Goal: Find specific page/section: Find specific page/section

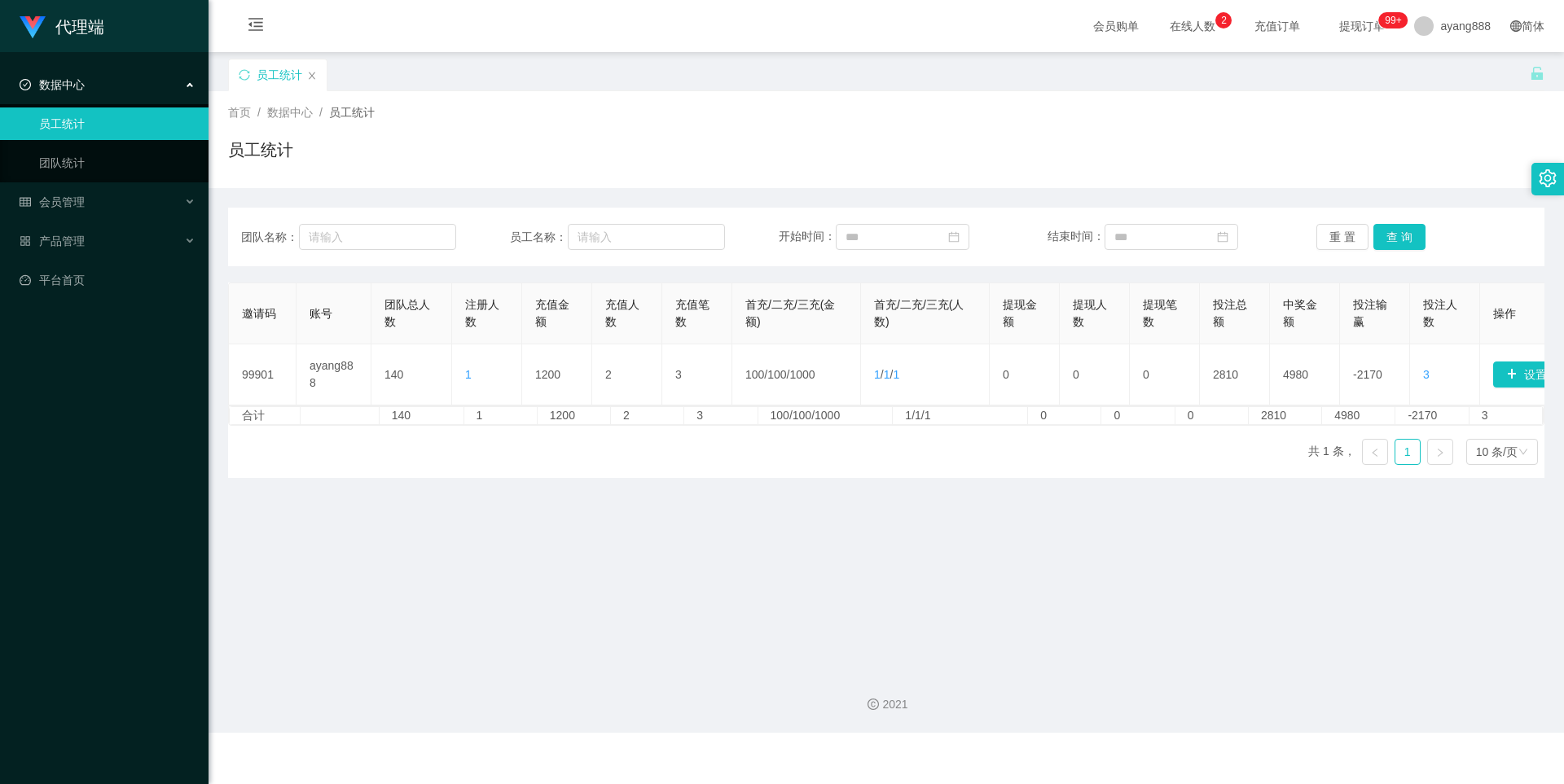
click at [85, 81] on div "数据中心" at bounding box center [104, 85] width 208 height 33
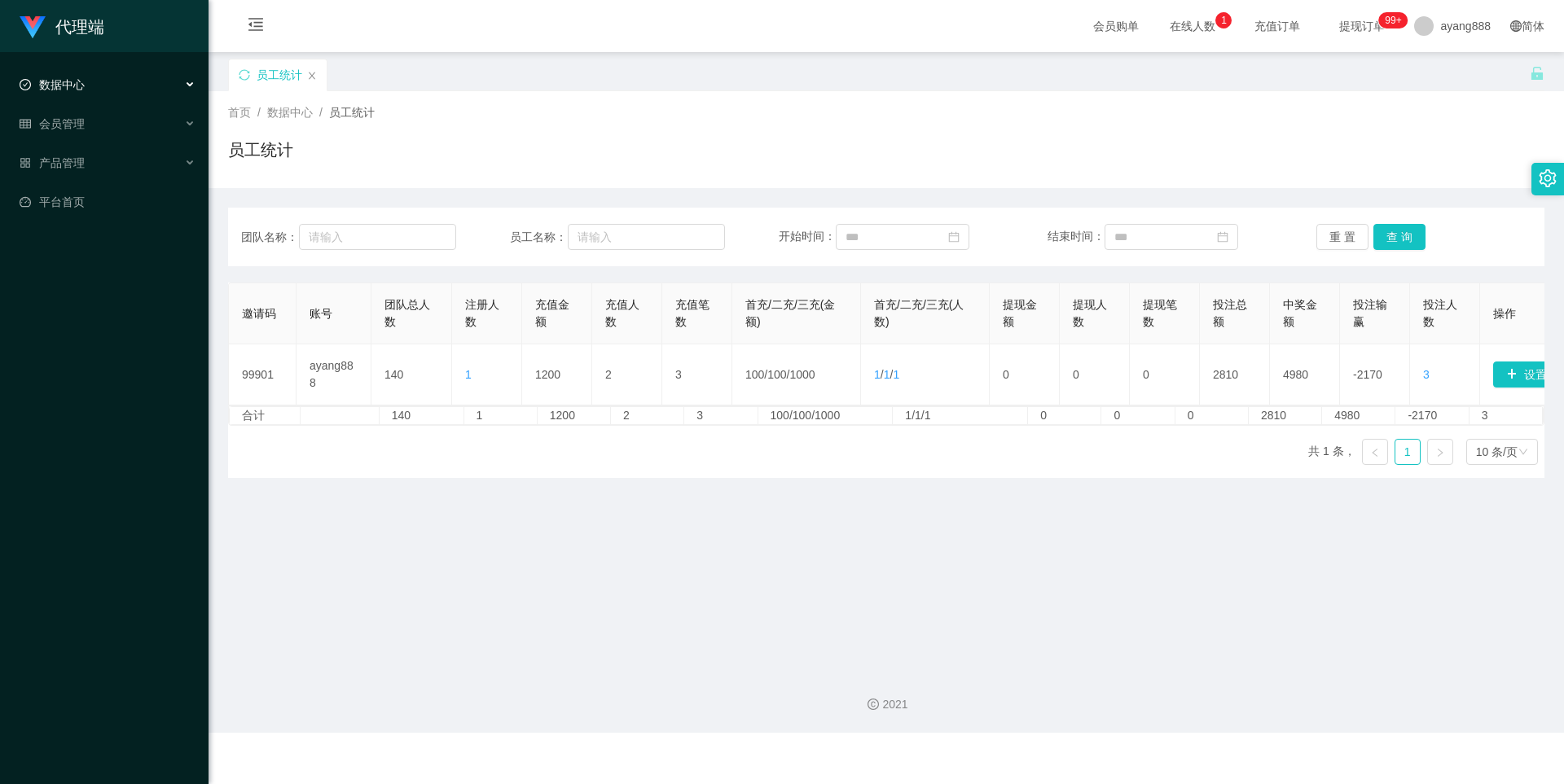
click at [63, 83] on span "数据中心" at bounding box center [52, 85] width 65 height 13
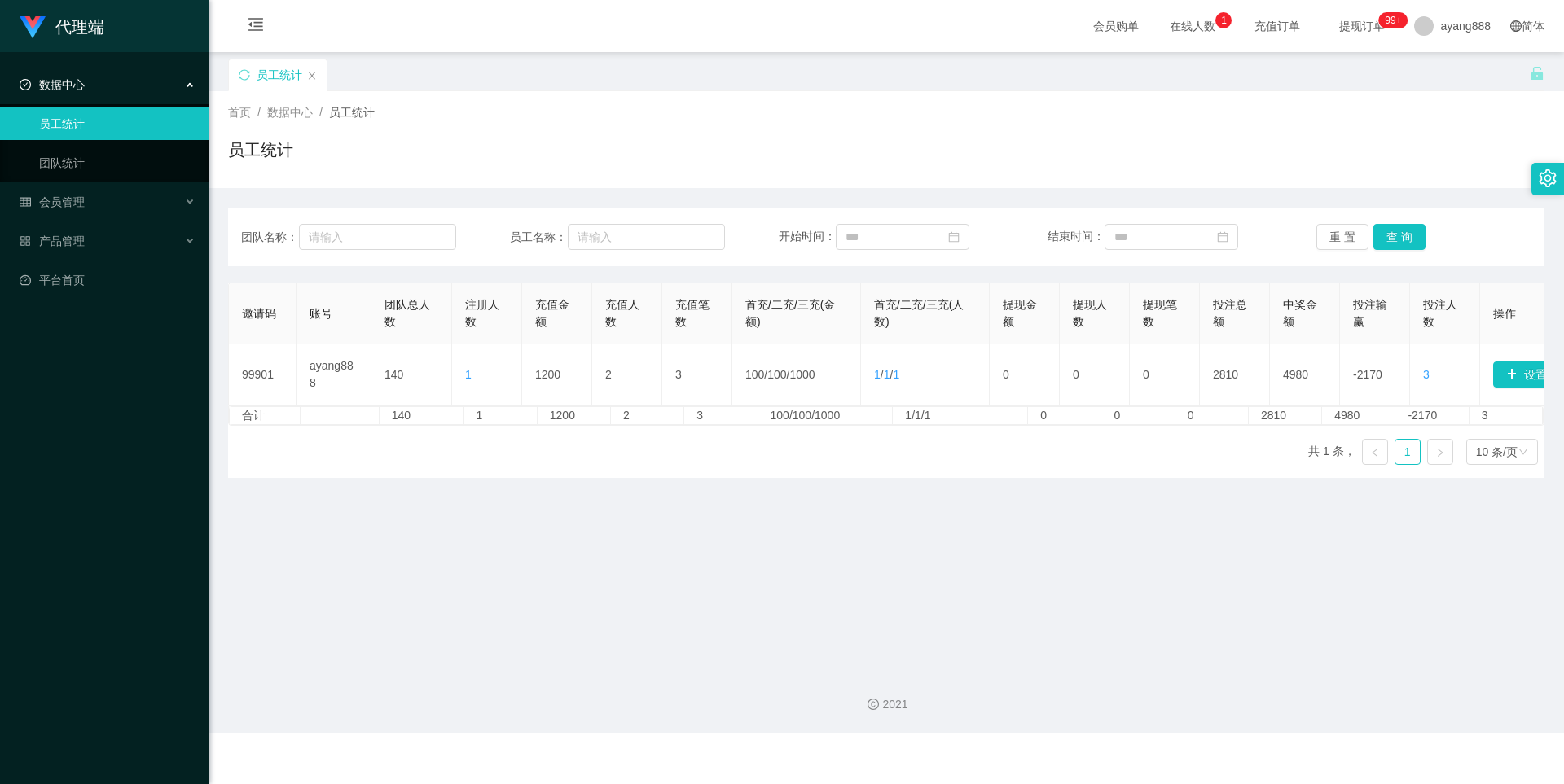
click at [69, 85] on span "数据中心" at bounding box center [52, 85] width 65 height 13
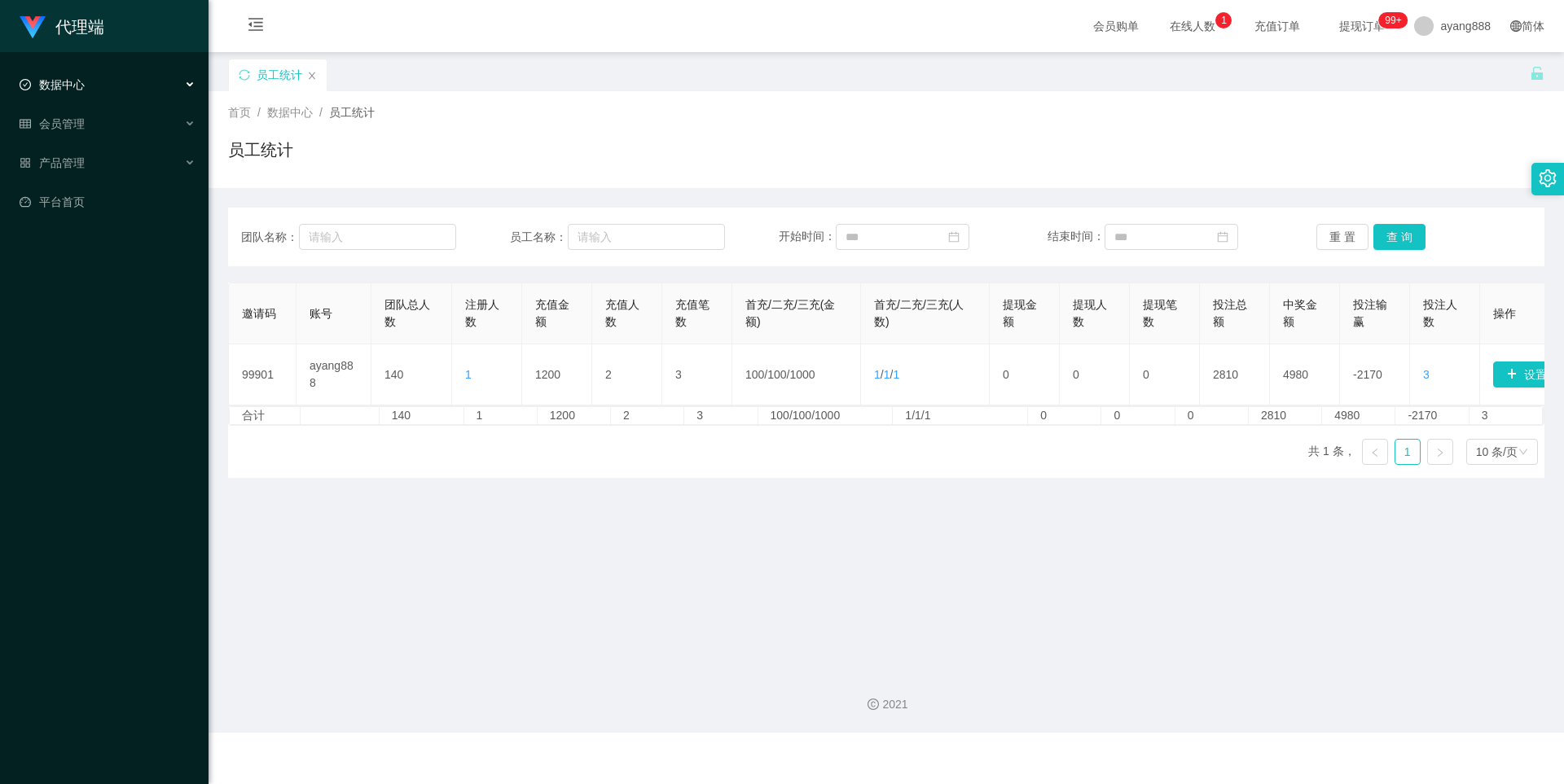
click at [69, 85] on span "数据中心" at bounding box center [52, 85] width 65 height 13
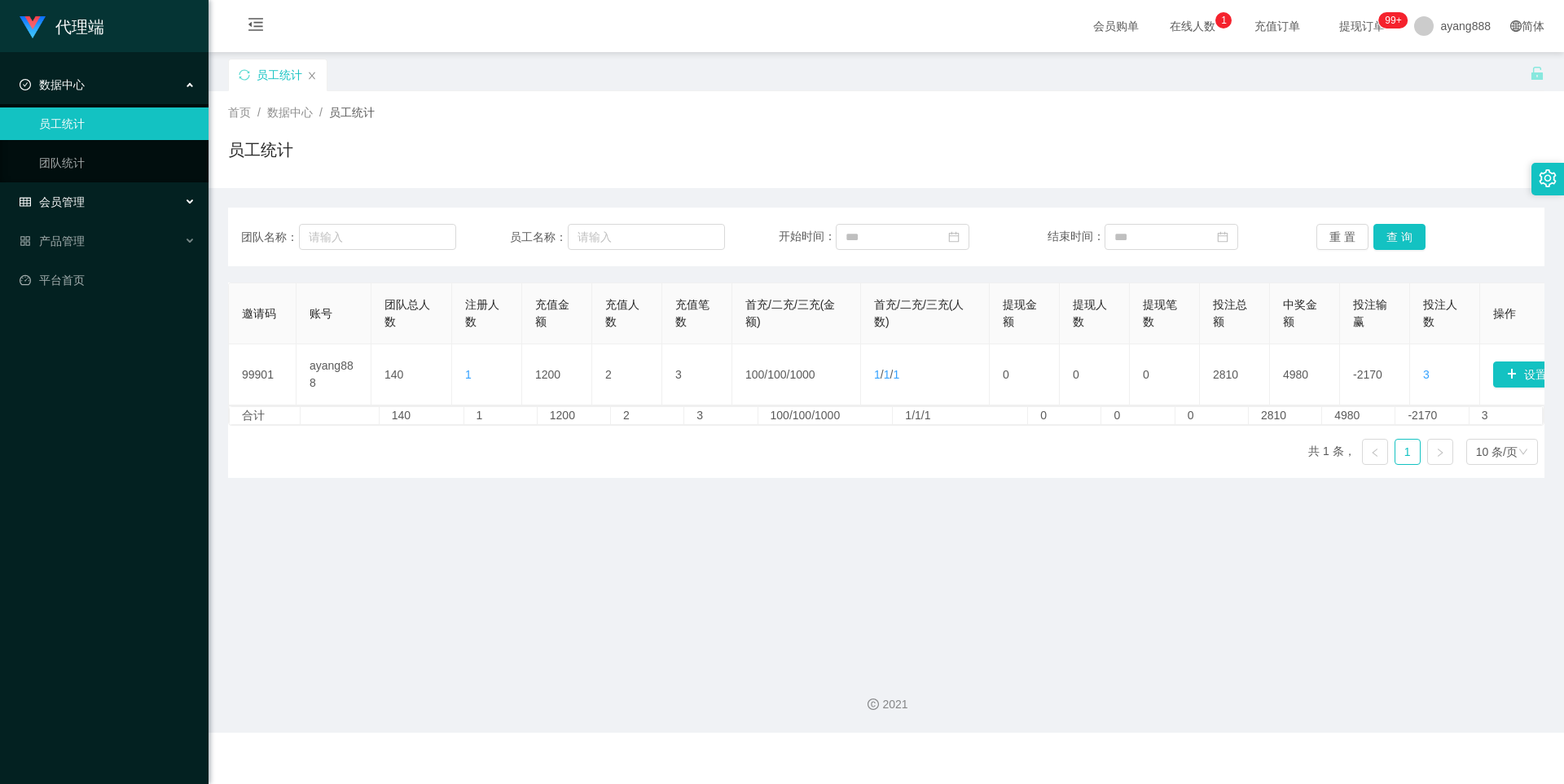
click at [74, 189] on div "会员管理" at bounding box center [104, 202] width 208 height 33
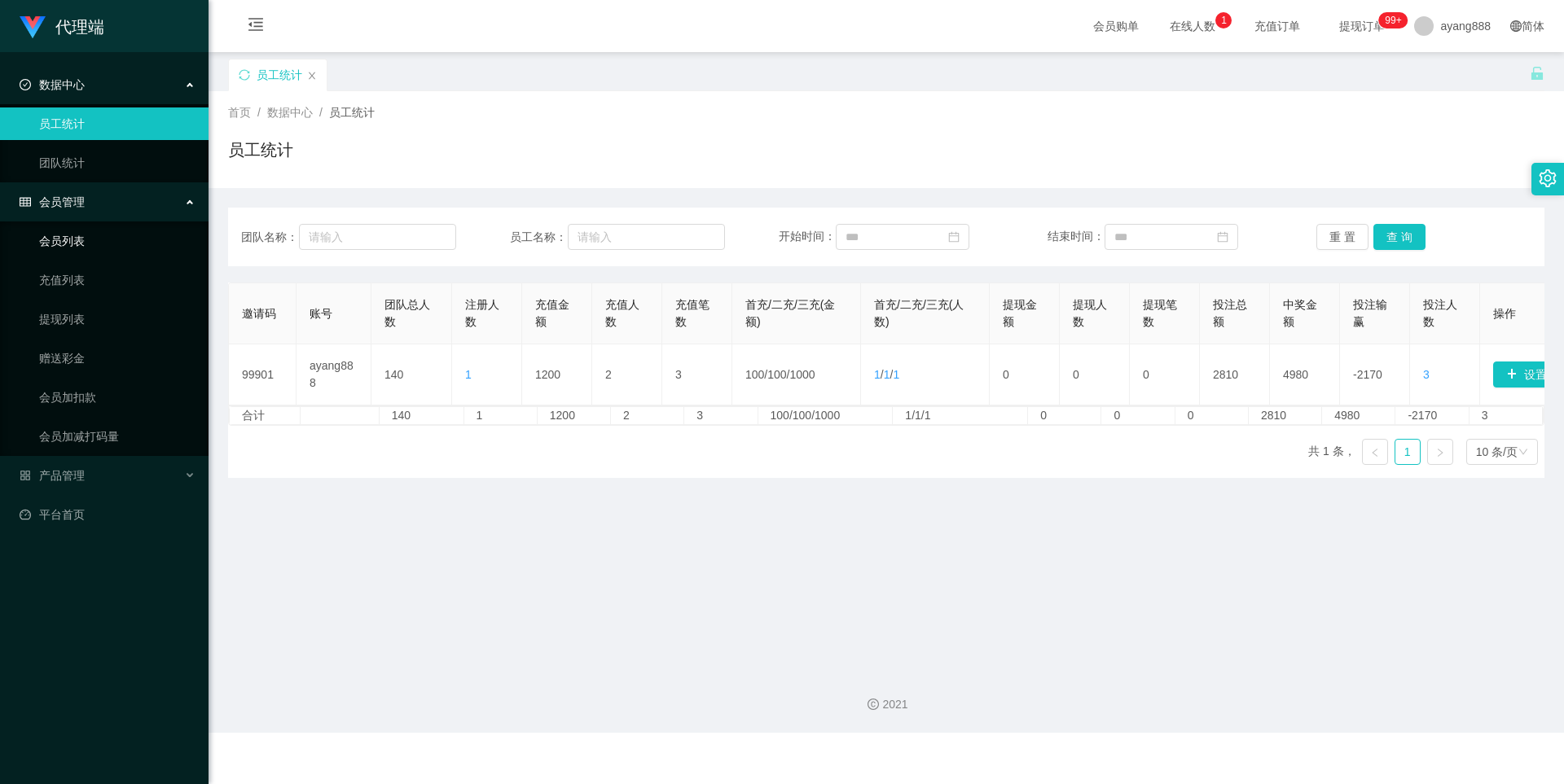
click at [75, 233] on link "会员列表" at bounding box center [117, 241] width 156 height 33
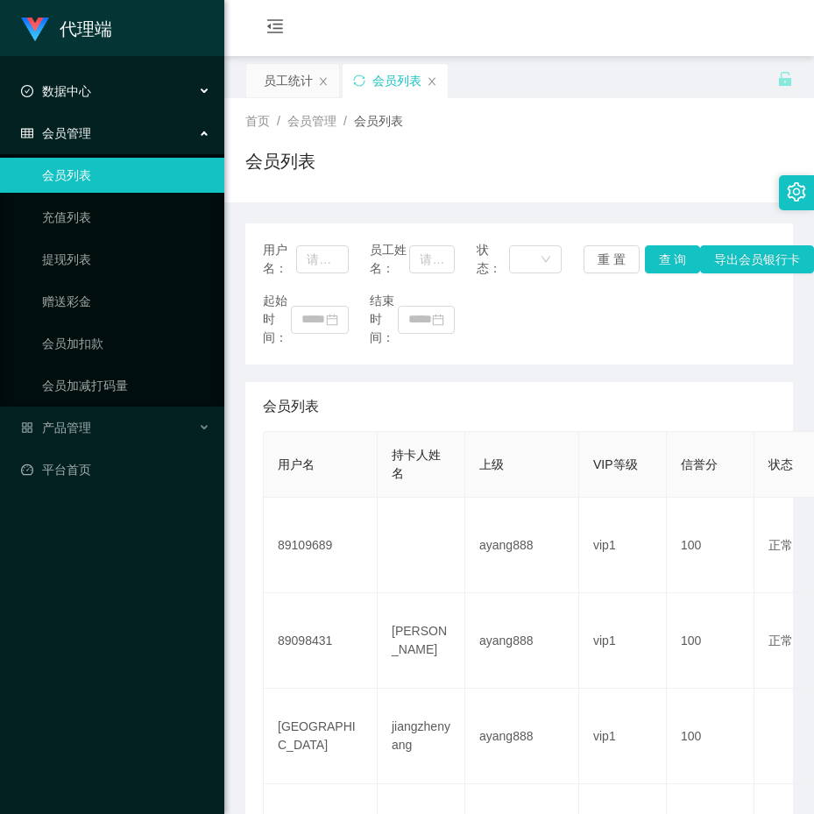
click at [71, 87] on span "数据中心" at bounding box center [56, 91] width 70 height 14
